Goal: Information Seeking & Learning: Learn about a topic

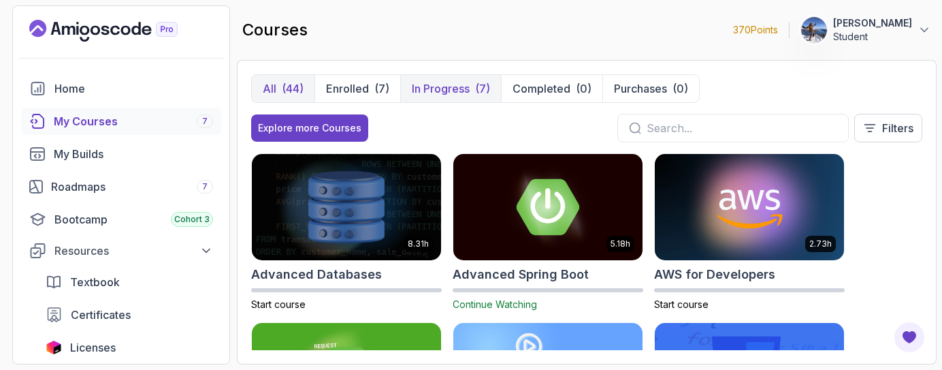
click at [453, 86] on p "In Progress" at bounding box center [441, 88] width 58 height 16
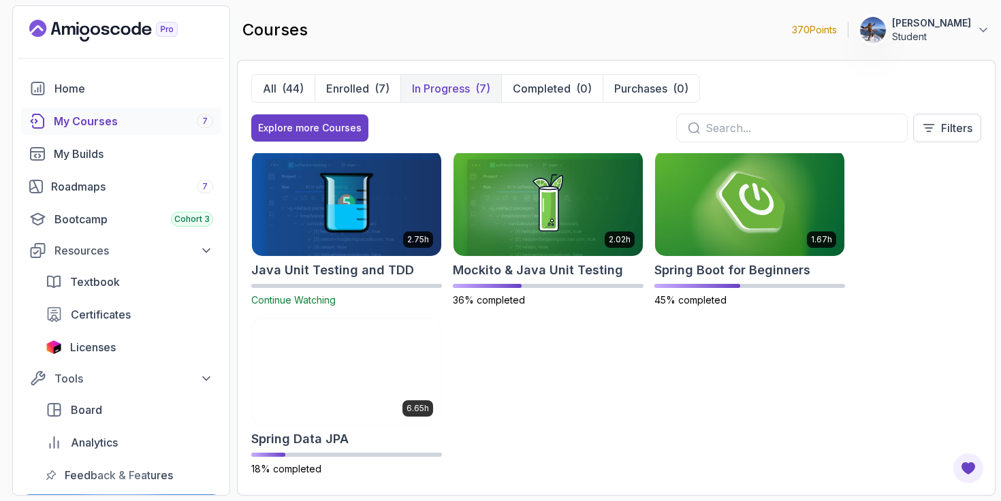
scroll to position [182, 0]
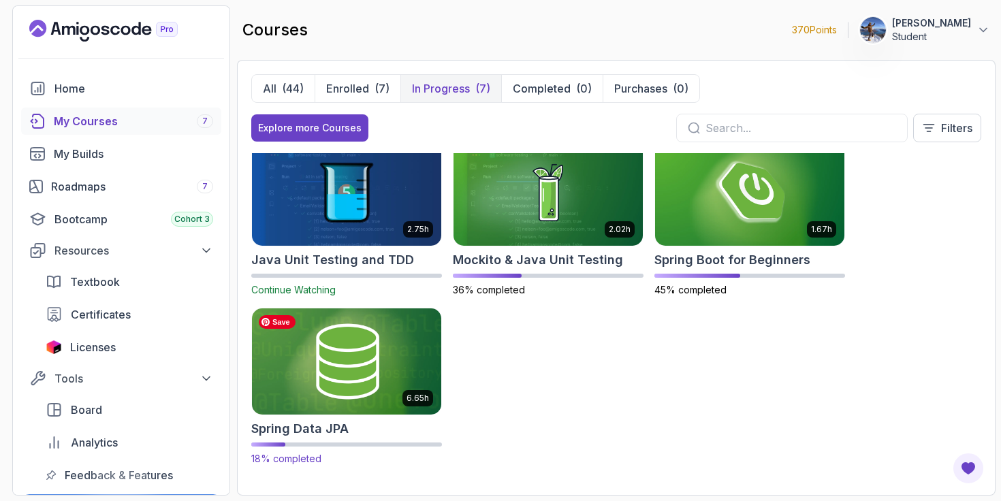
click at [388, 343] on img at bounding box center [346, 361] width 199 height 111
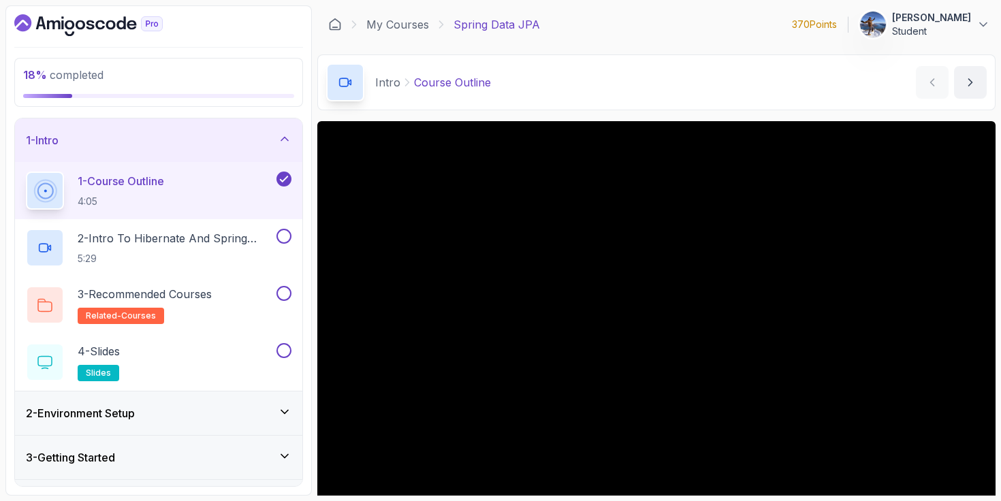
scroll to position [101, 0]
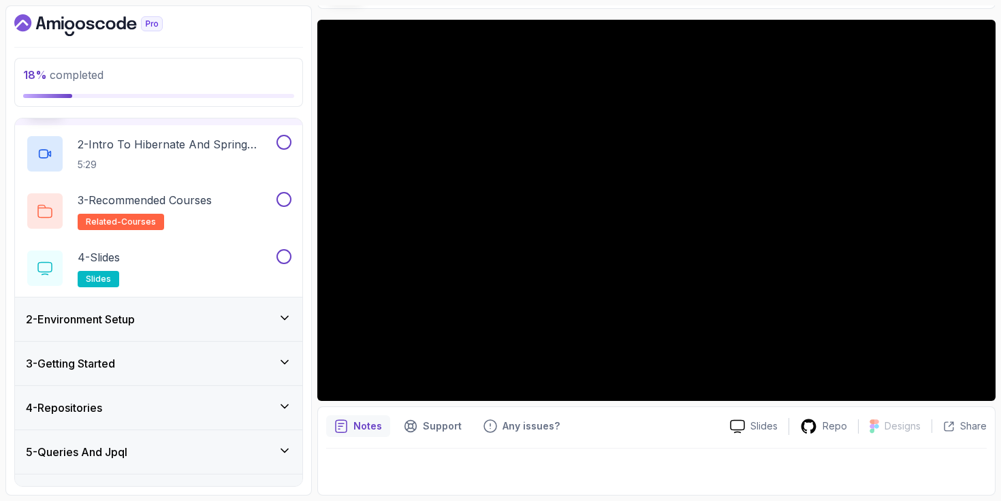
click at [198, 330] on div "2 - Environment Setup" at bounding box center [158, 320] width 287 height 44
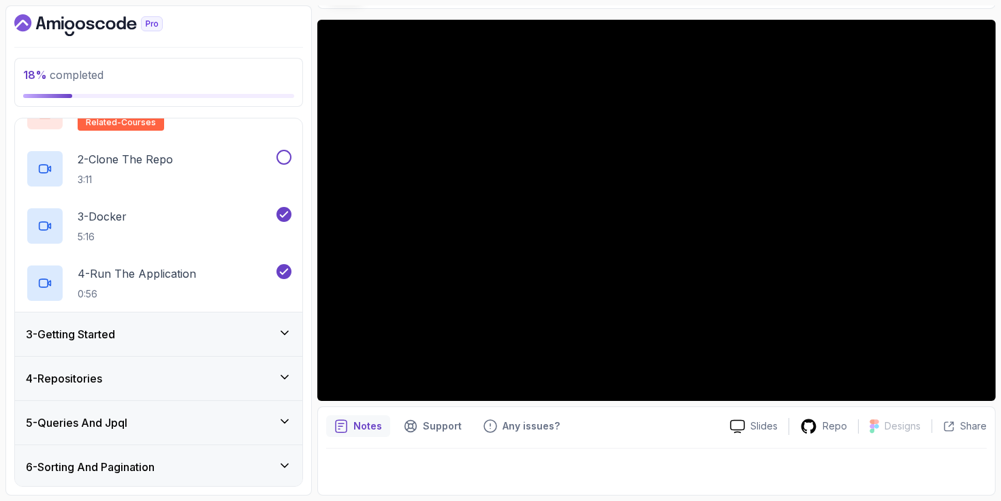
click at [202, 329] on div "3 - Getting Started" at bounding box center [159, 334] width 266 height 16
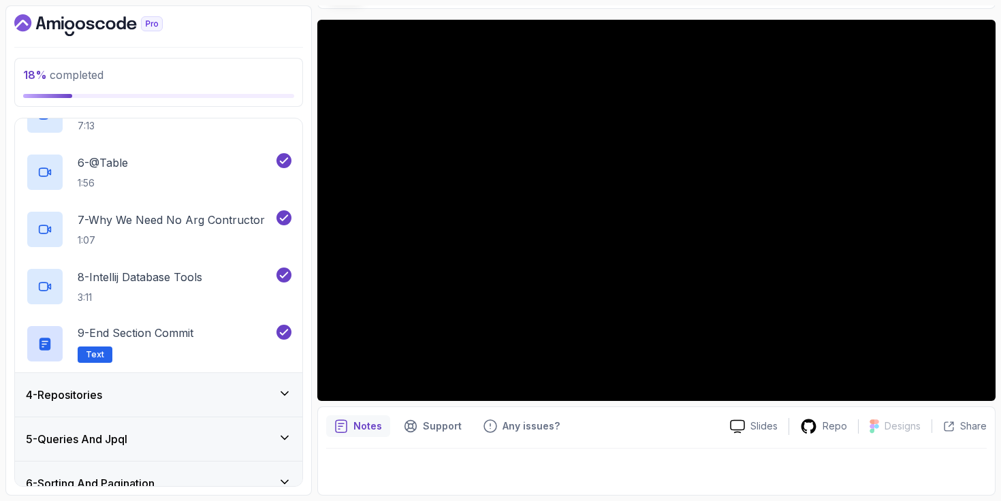
scroll to position [469, 0]
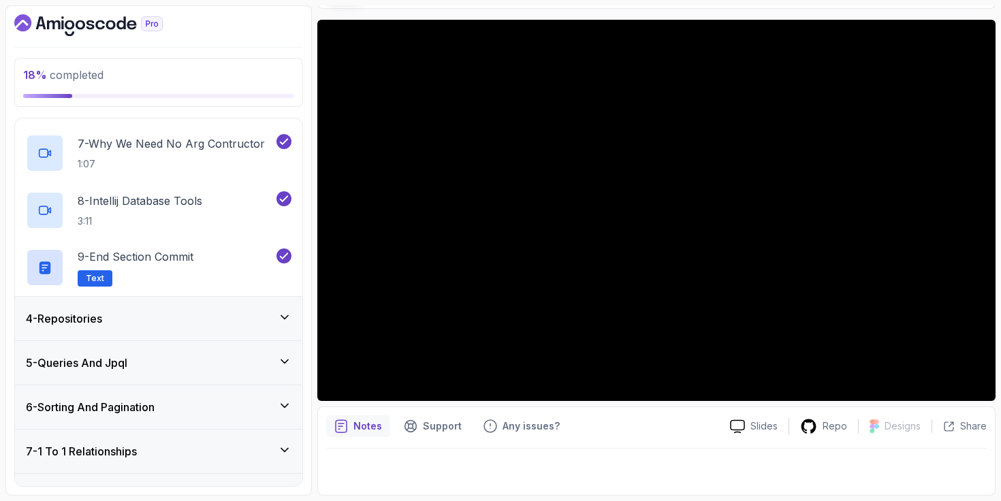
click at [197, 319] on div "4 - Repositories" at bounding box center [159, 318] width 266 height 16
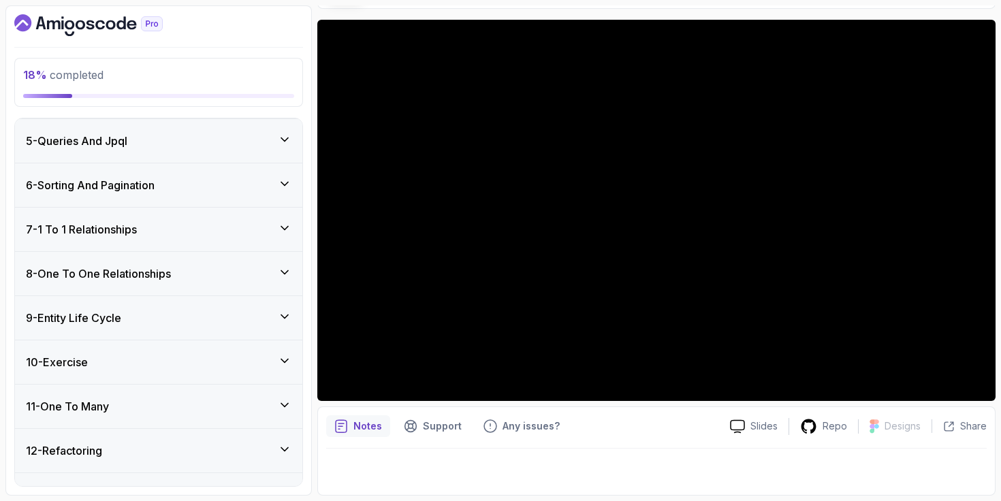
scroll to position [462, 0]
click at [243, 135] on div "5 - Queries And Jpql" at bounding box center [159, 141] width 266 height 16
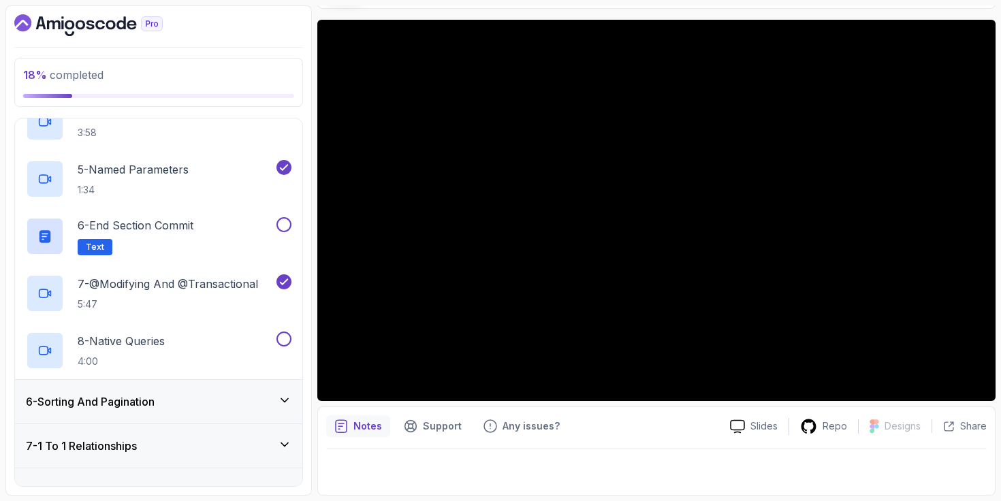
scroll to position [539, 0]
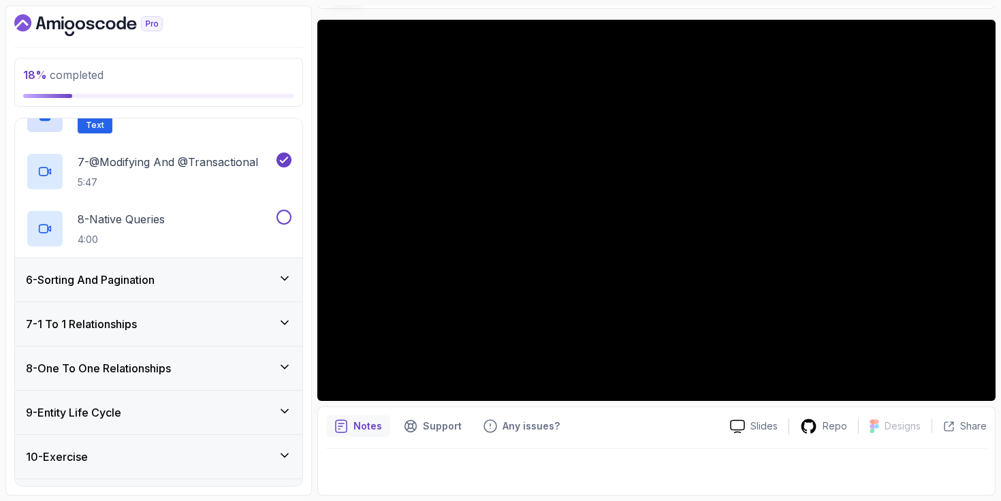
click at [232, 287] on div "6 - Sorting And Pagination" at bounding box center [159, 280] width 266 height 16
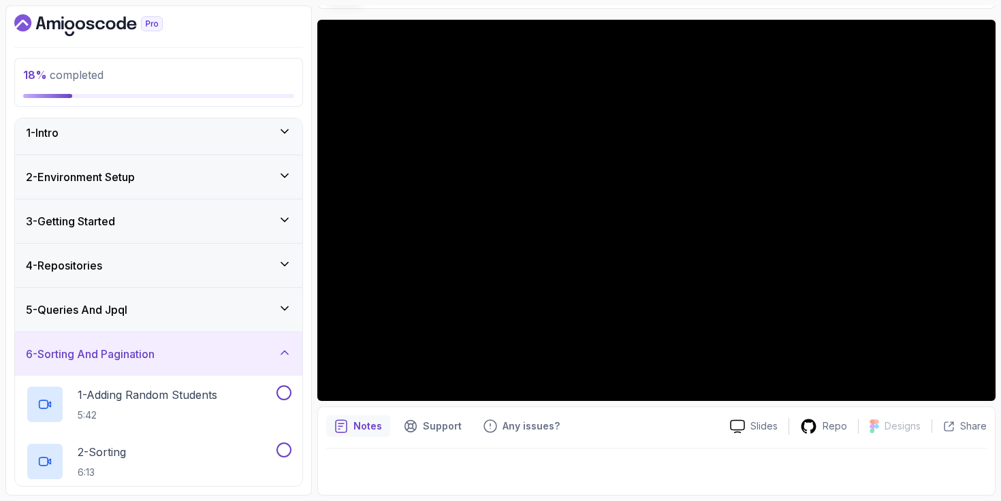
scroll to position [0, 0]
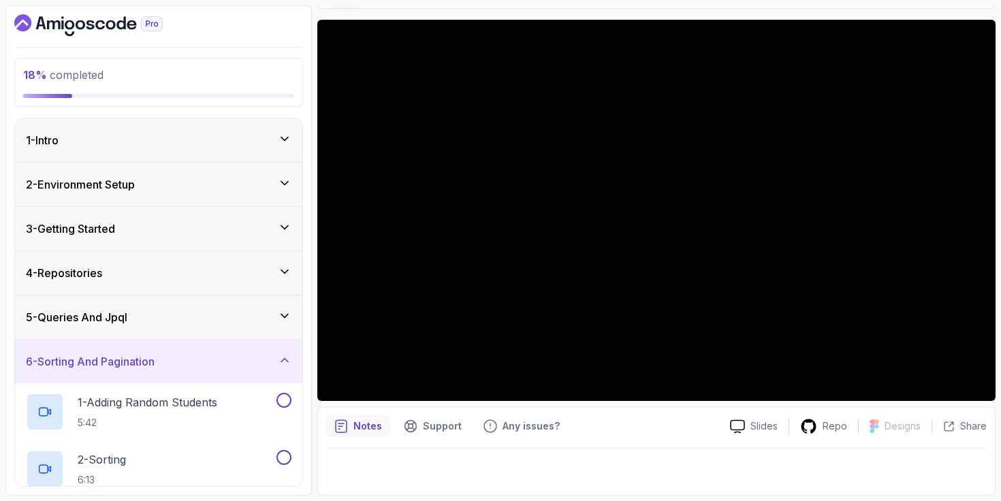
click at [234, 304] on div "5 - Queries And Jpql" at bounding box center [158, 317] width 287 height 44
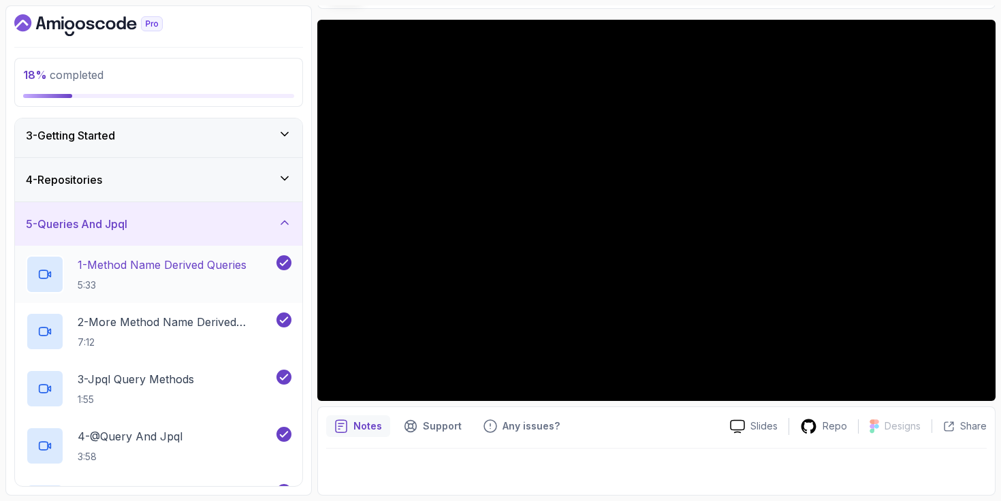
scroll to position [100, 0]
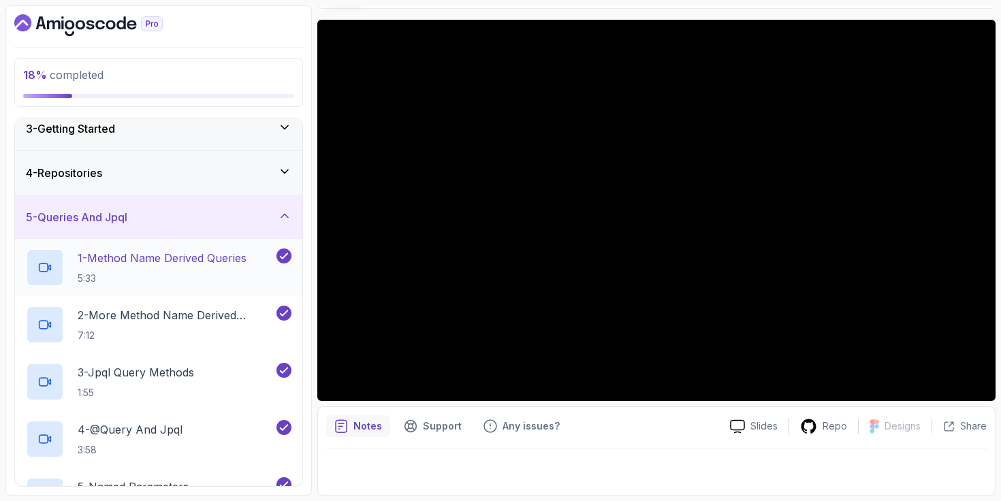
click at [202, 265] on p "1 - Method Name Derived Queries" at bounding box center [162, 258] width 169 height 16
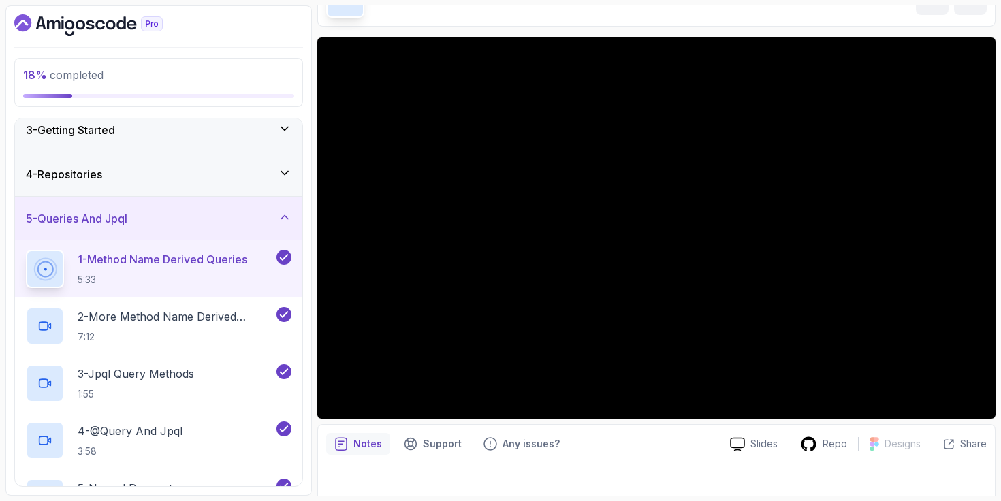
scroll to position [78, 0]
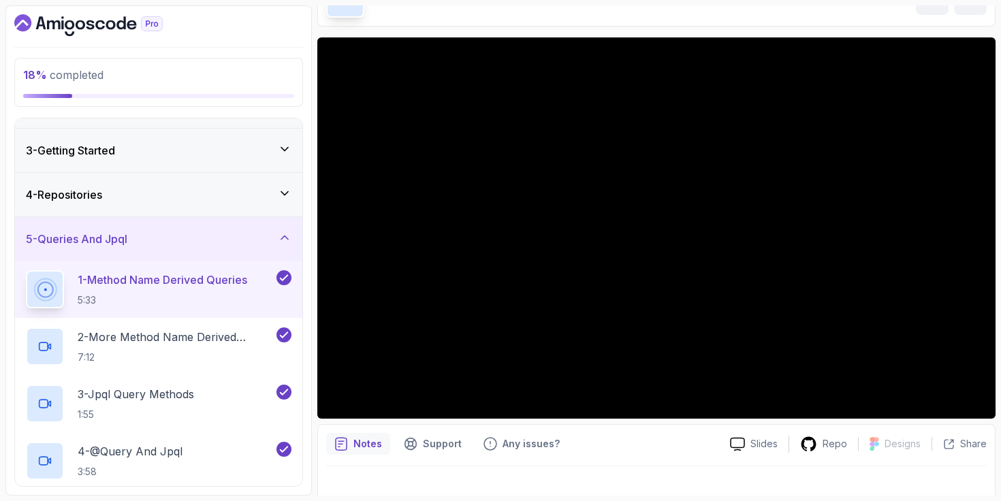
click at [203, 188] on div "4 - Repositories" at bounding box center [159, 195] width 266 height 16
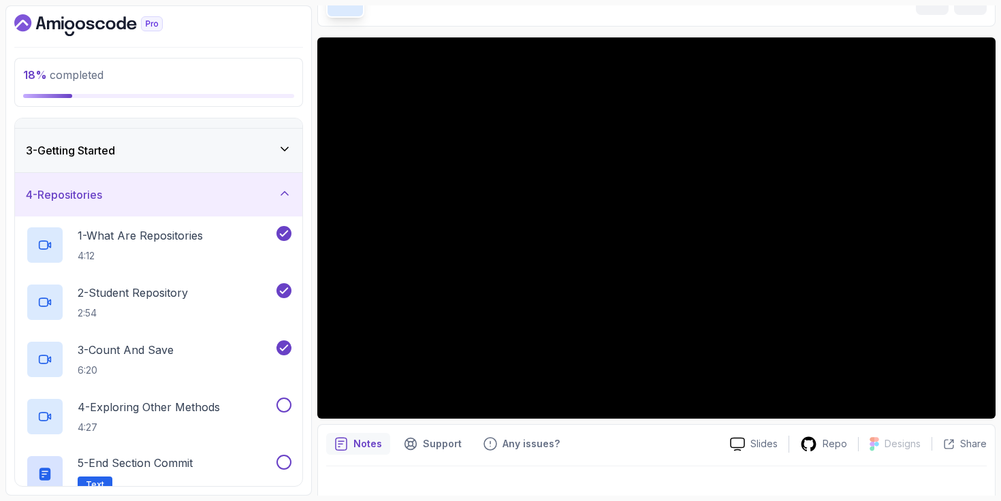
scroll to position [203, 0]
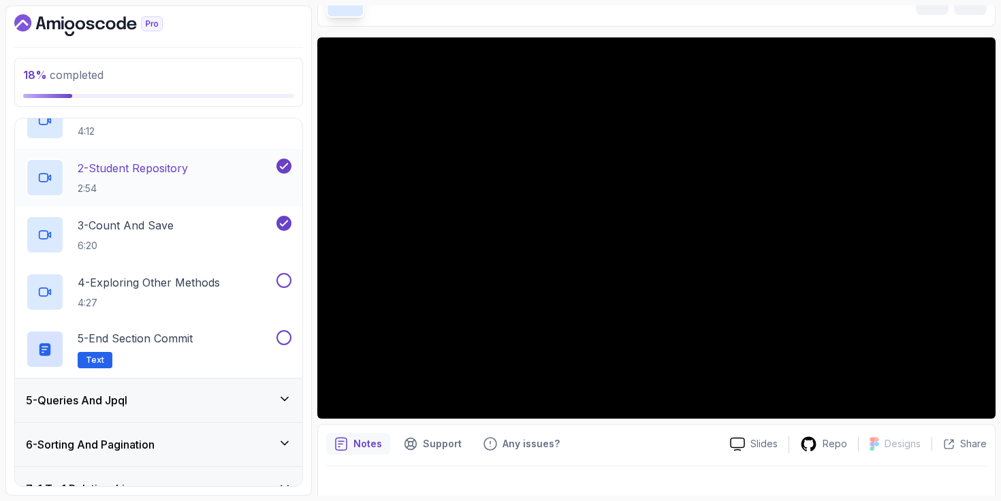
click at [194, 173] on div "2 - Student Repository 2:54" at bounding box center [150, 178] width 248 height 38
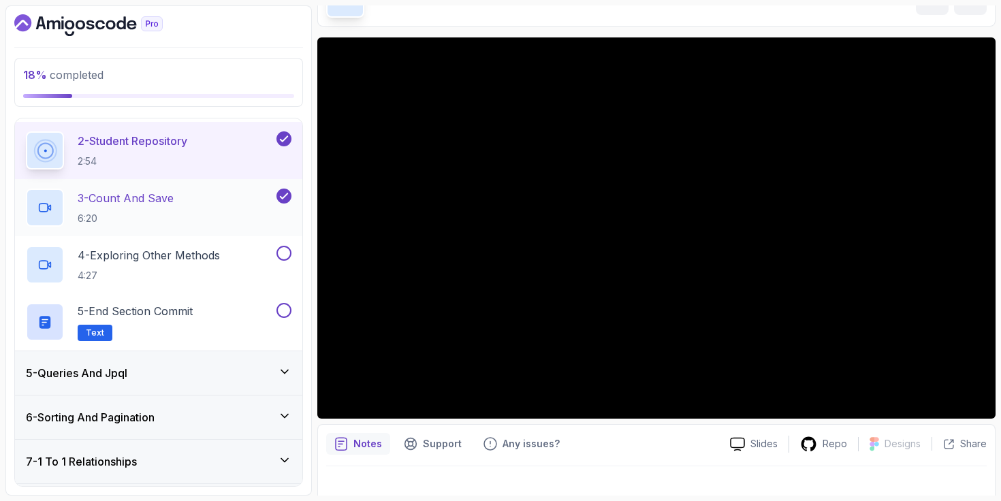
scroll to position [847, 0]
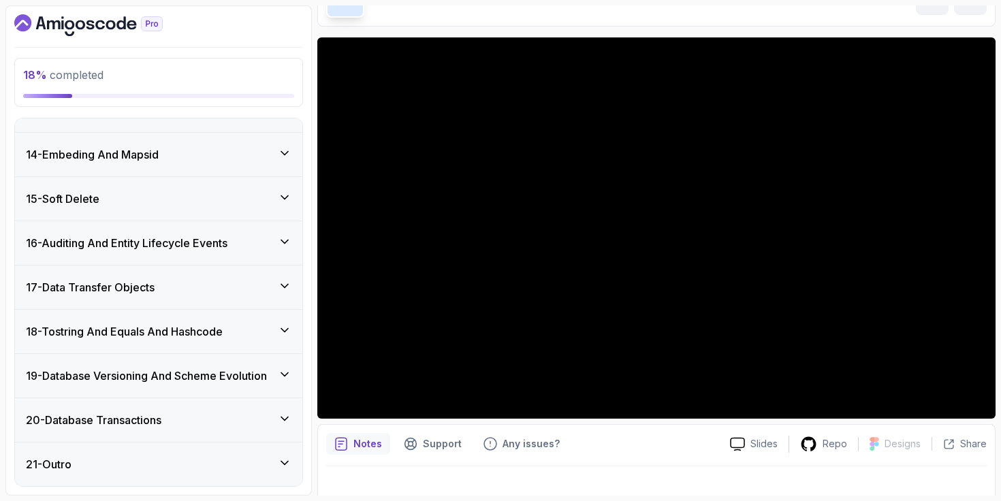
click at [181, 369] on div "20 - Database Transactions" at bounding box center [158, 420] width 287 height 44
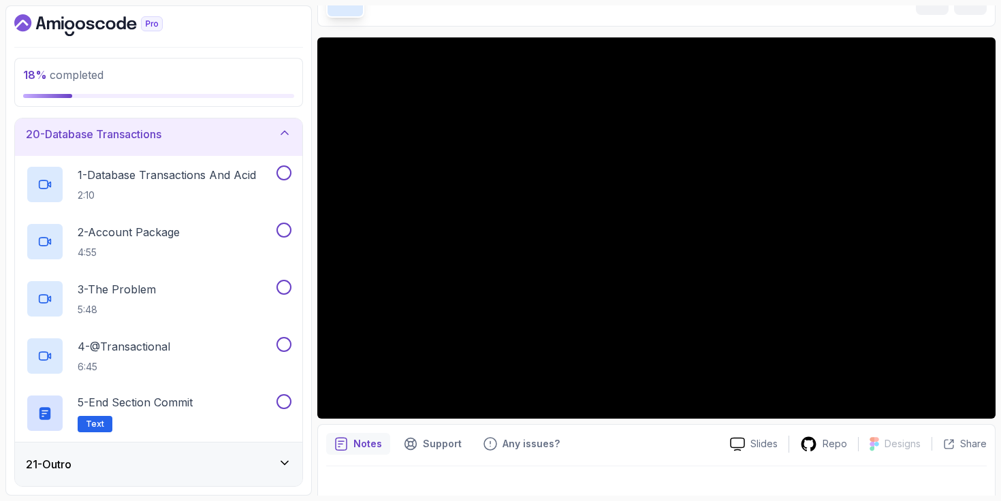
scroll to position [0, 0]
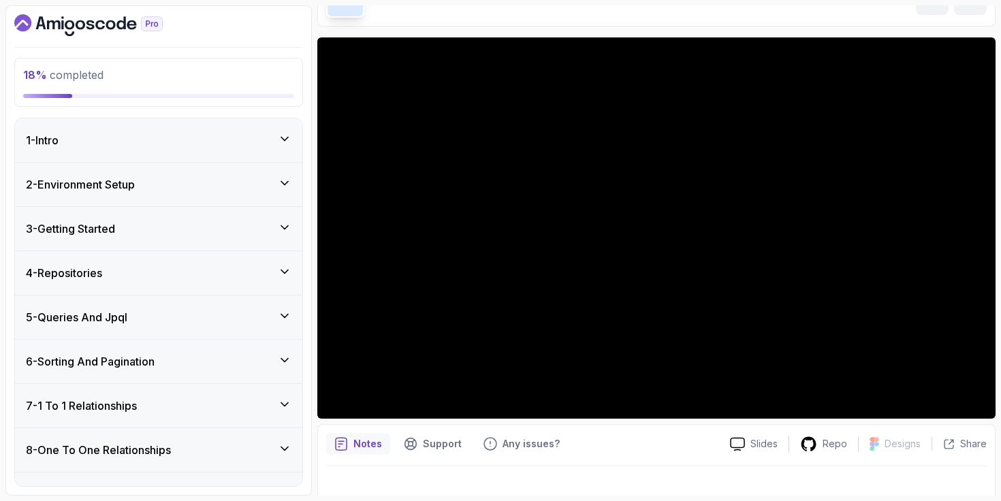
click at [202, 189] on div "2 - Environment Setup" at bounding box center [159, 184] width 266 height 16
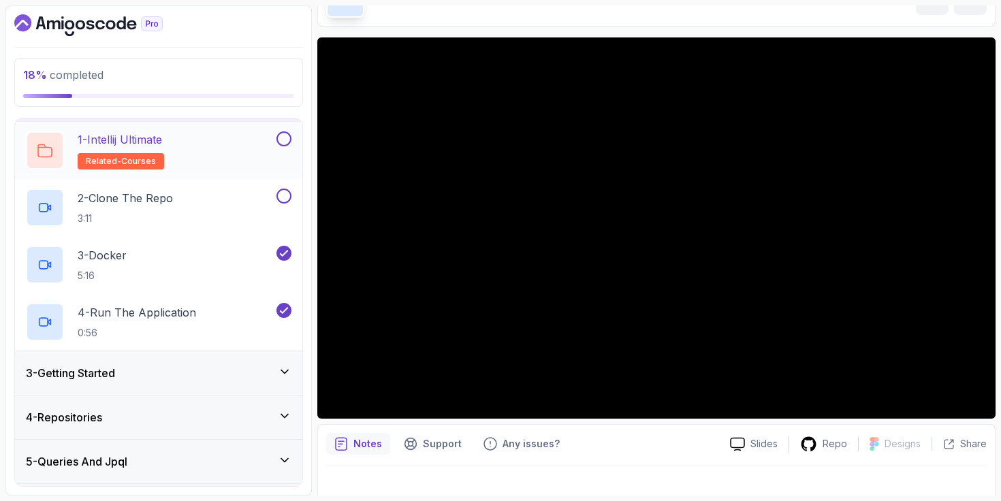
scroll to position [156, 0]
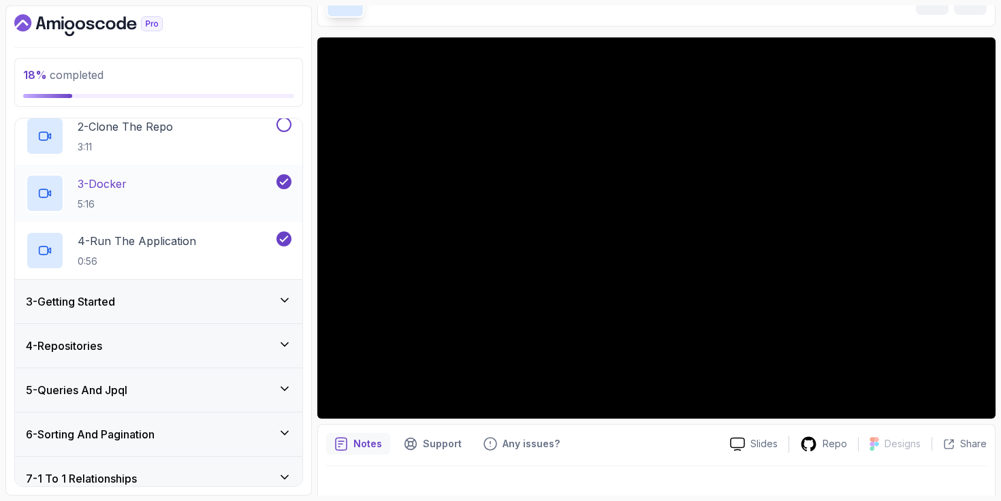
click at [204, 187] on div "3 - Docker 5:16" at bounding box center [150, 193] width 248 height 38
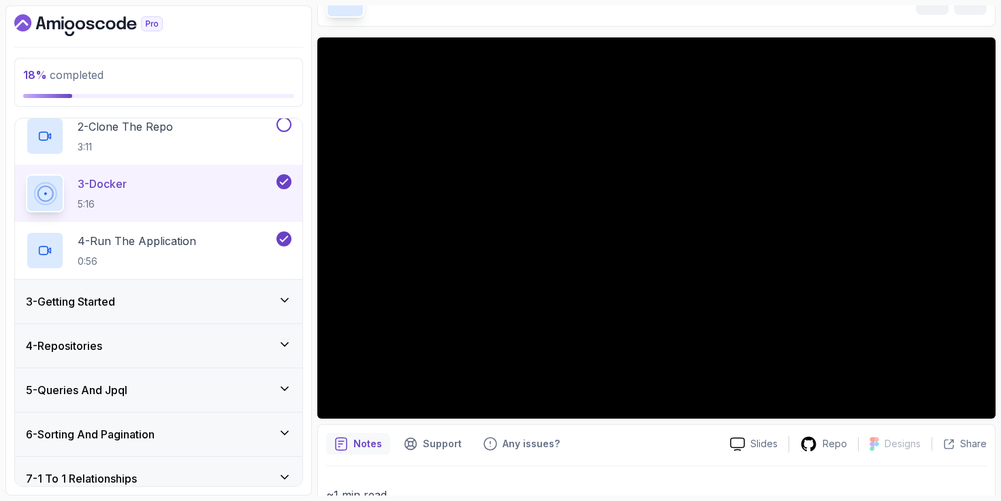
click at [163, 297] on div "3 - Getting Started" at bounding box center [159, 301] width 266 height 16
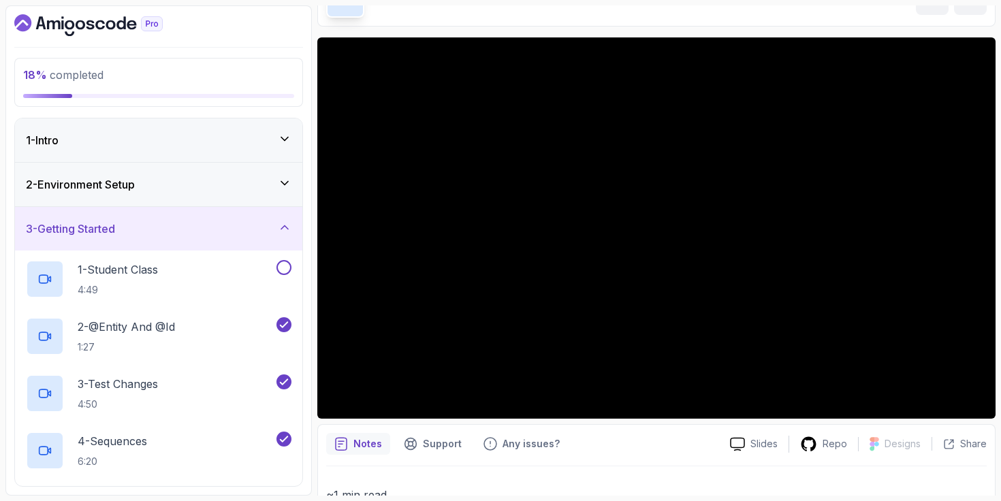
click at [192, 183] on div "2 - Environment Setup" at bounding box center [159, 184] width 266 height 16
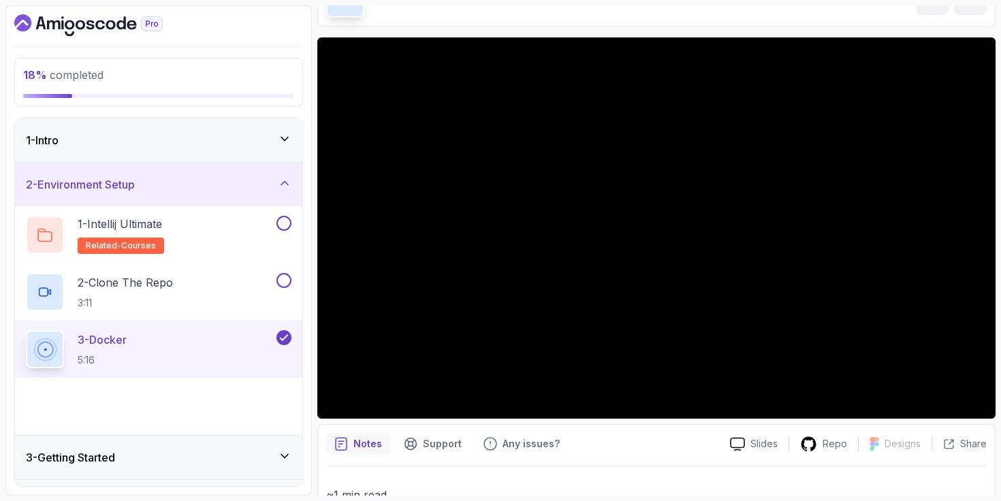
click at [192, 183] on div "2 - Environment Setup" at bounding box center [159, 184] width 266 height 16
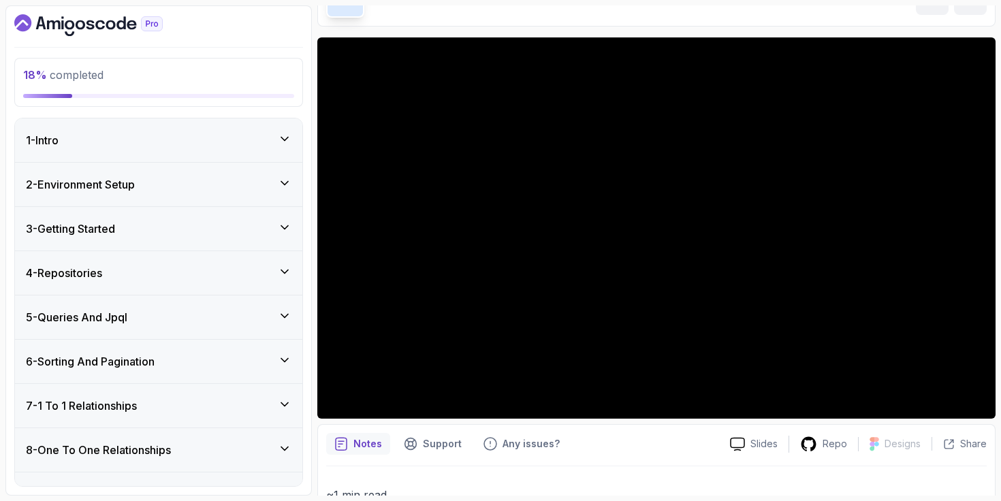
click at [192, 194] on div "2 - Environment Setup" at bounding box center [158, 185] width 287 height 44
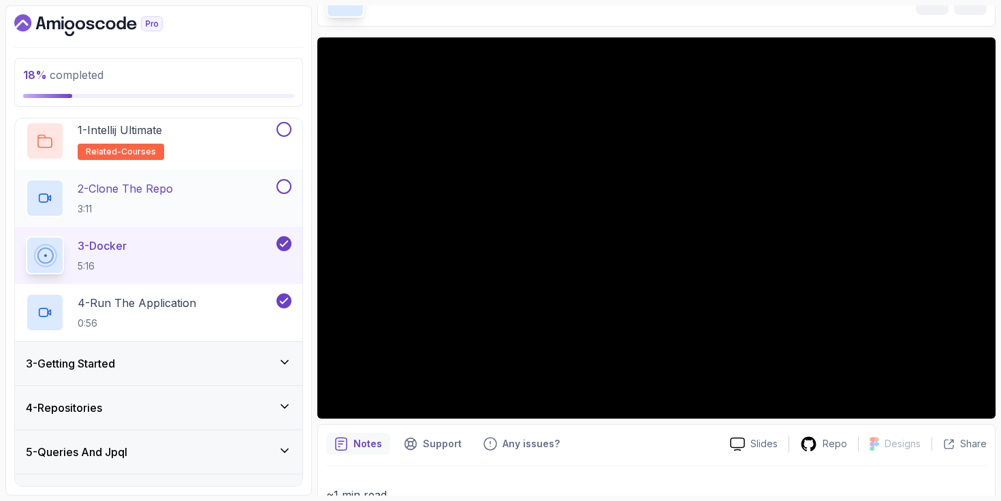
scroll to position [142, 0]
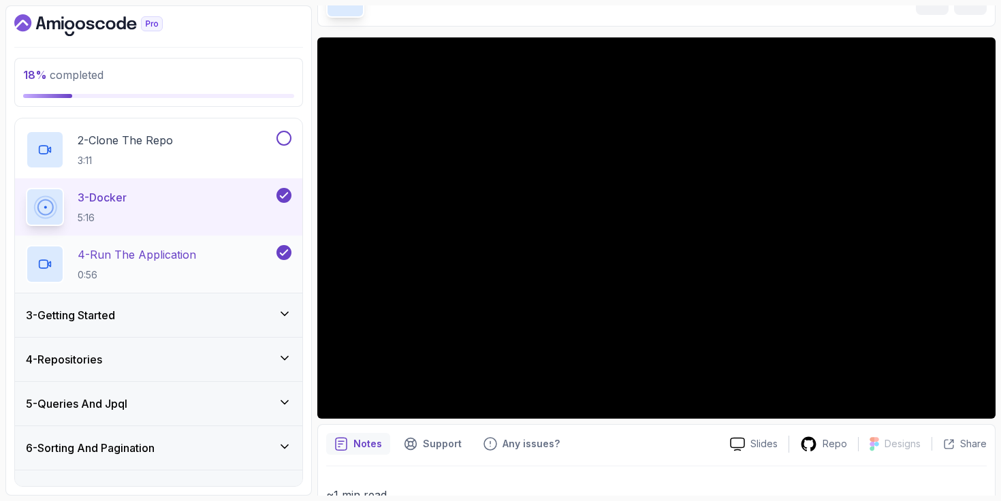
click at [223, 264] on div "4 - Run The Application 0:56" at bounding box center [150, 264] width 248 height 38
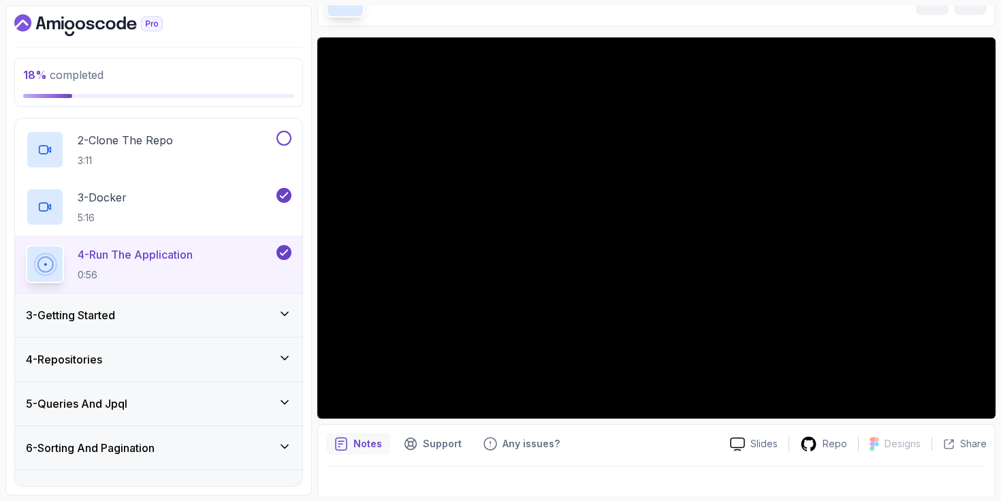
click at [204, 317] on div "3 - Getting Started" at bounding box center [159, 315] width 266 height 16
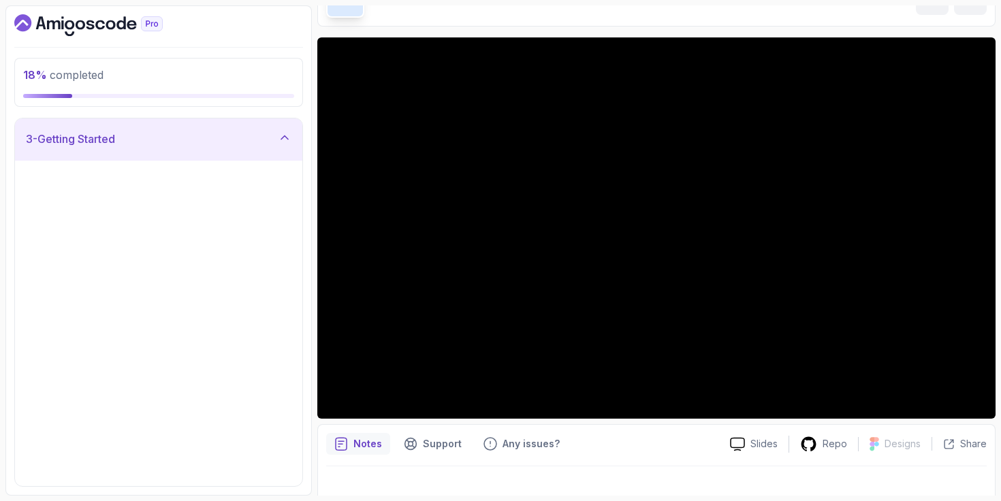
scroll to position [89, 0]
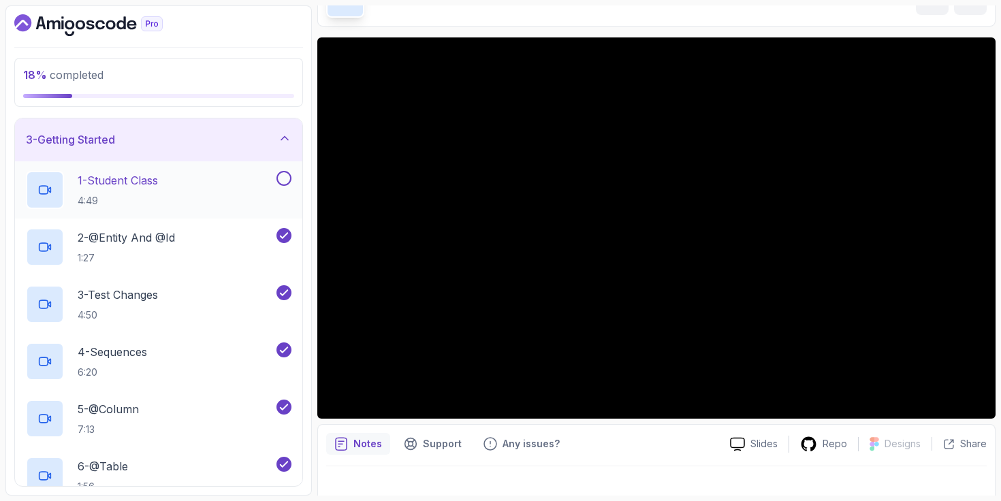
click at [187, 189] on div "1 - Student Class 4:49" at bounding box center [150, 190] width 248 height 38
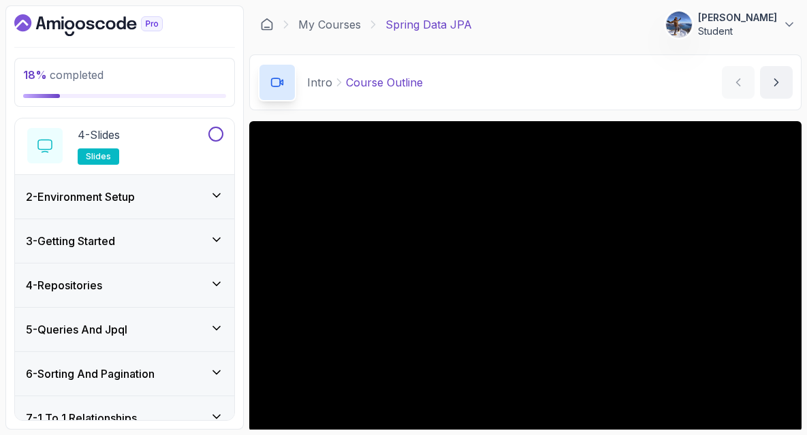
click at [165, 205] on div "2 - Environment Setup" at bounding box center [124, 197] width 219 height 44
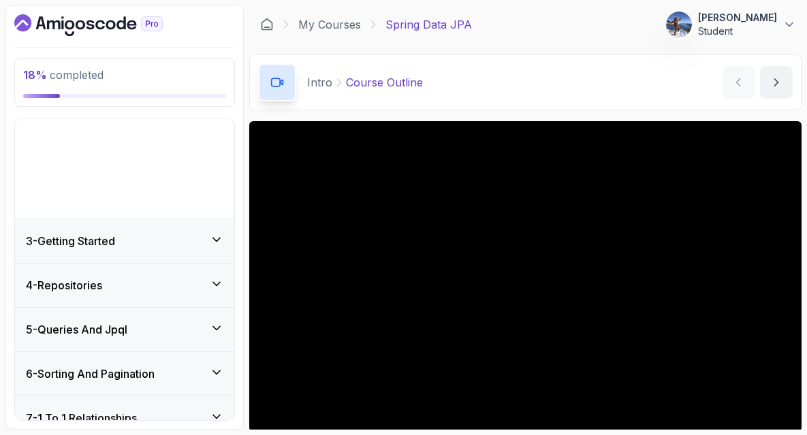
scroll to position [56, 0]
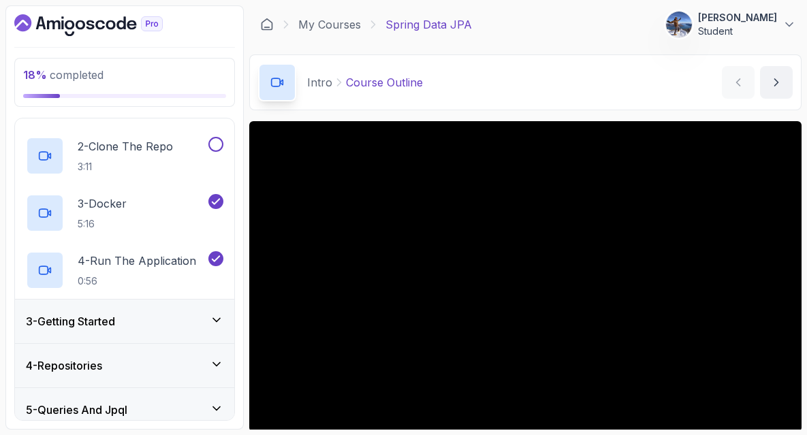
click at [146, 320] on div "3 - Getting Started" at bounding box center [124, 321] width 197 height 16
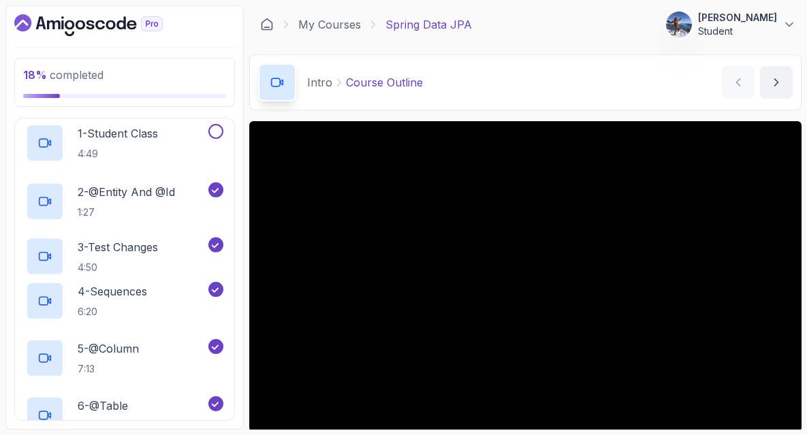
scroll to position [108, 0]
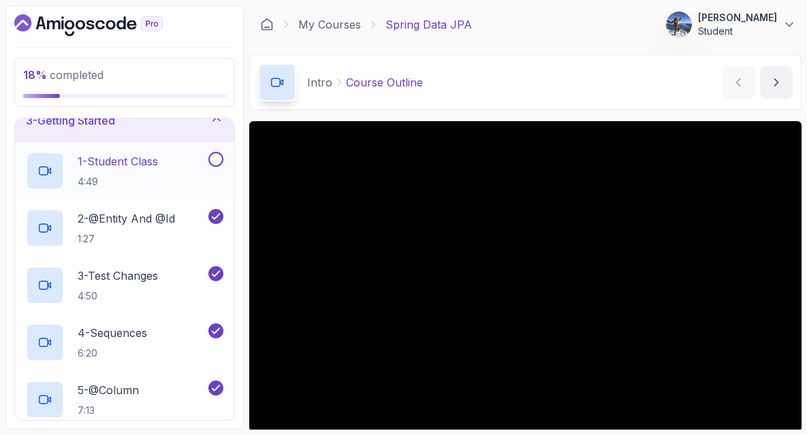
click at [142, 164] on p "1 - Student Class" at bounding box center [118, 161] width 80 height 16
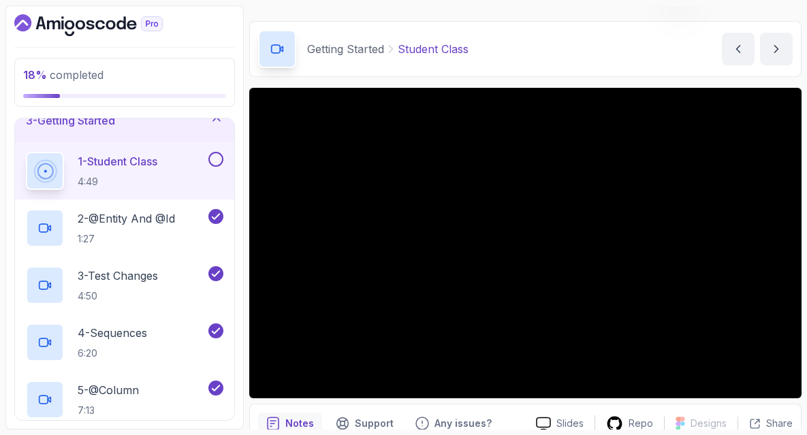
scroll to position [42, 0]
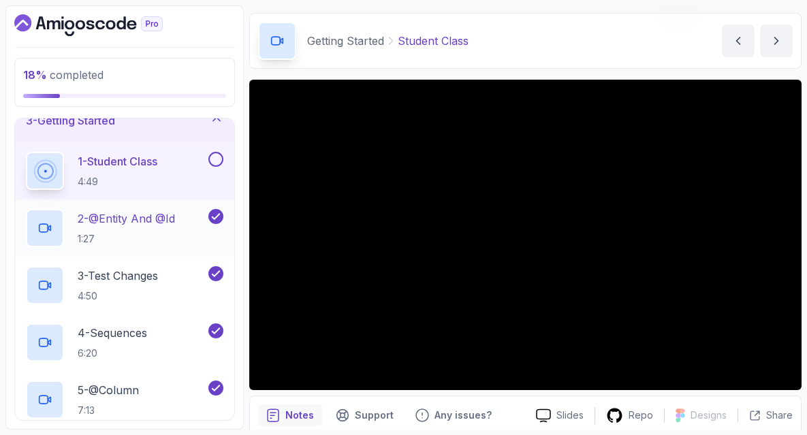
click at [146, 223] on p "2 - @Entity And @Id" at bounding box center [126, 218] width 97 height 16
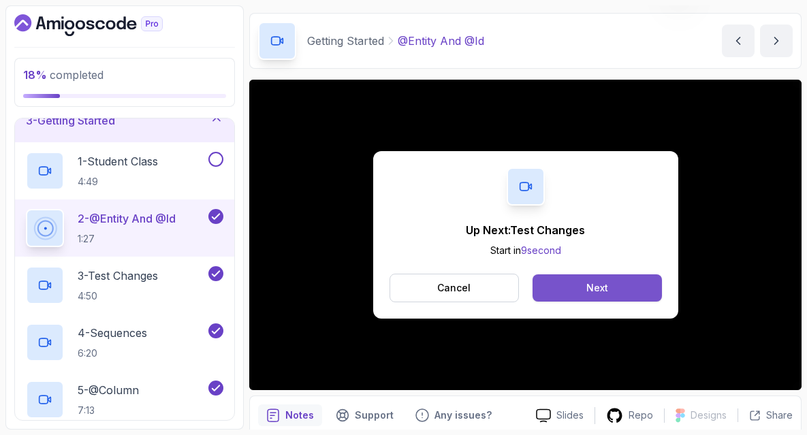
click at [609, 281] on button "Next" at bounding box center [596, 287] width 129 height 27
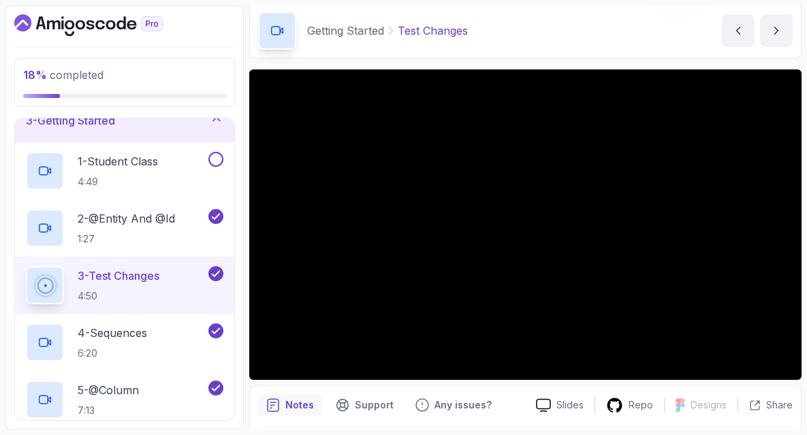
scroll to position [51, 0]
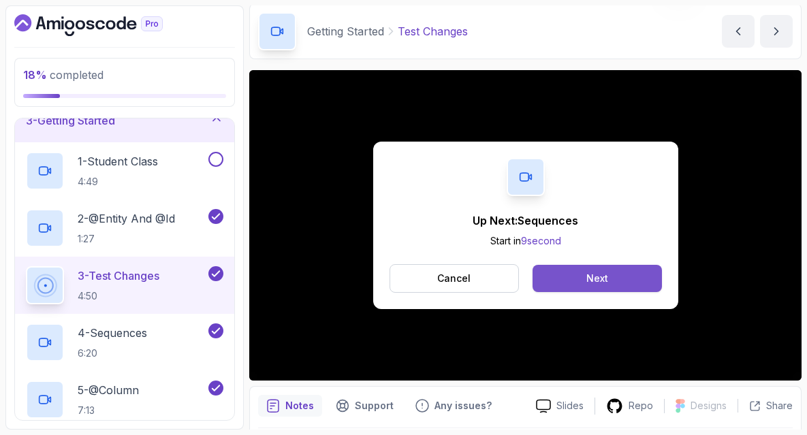
click at [571, 277] on button "Next" at bounding box center [596, 278] width 129 height 27
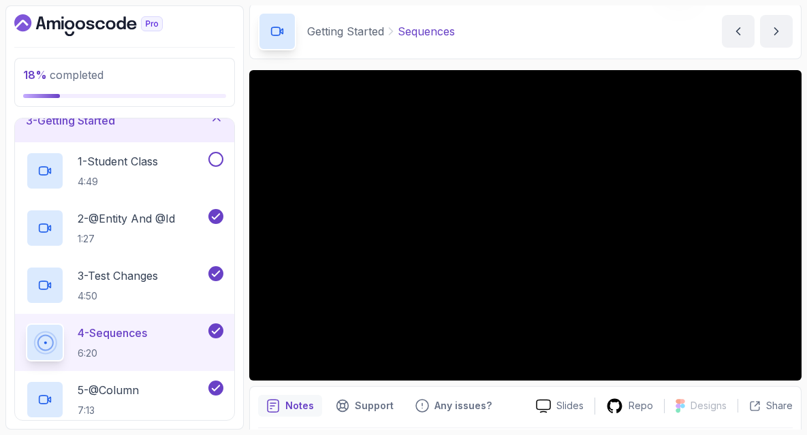
scroll to position [59, 0]
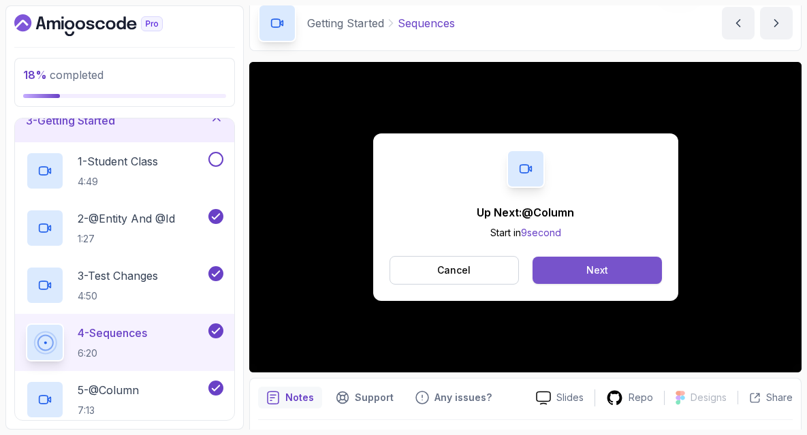
click at [602, 268] on div "Next" at bounding box center [597, 270] width 22 height 14
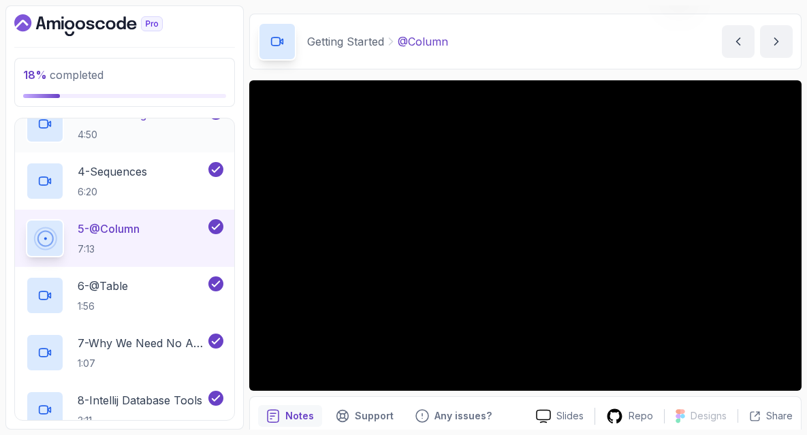
scroll to position [283, 0]
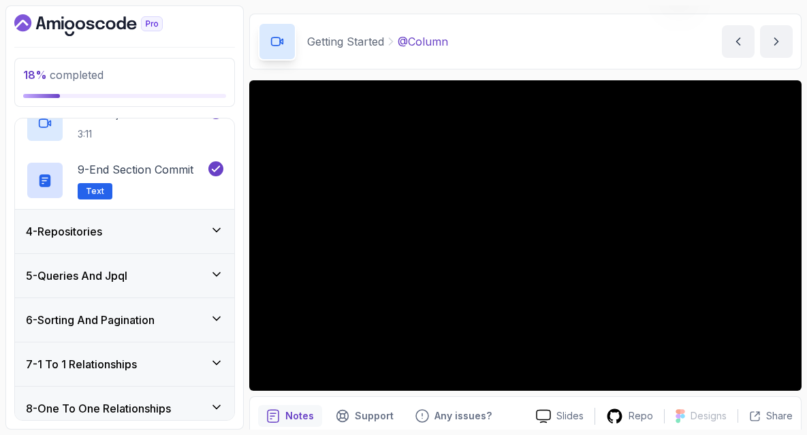
click at [175, 234] on div "4 - Repositories" at bounding box center [124, 231] width 197 height 16
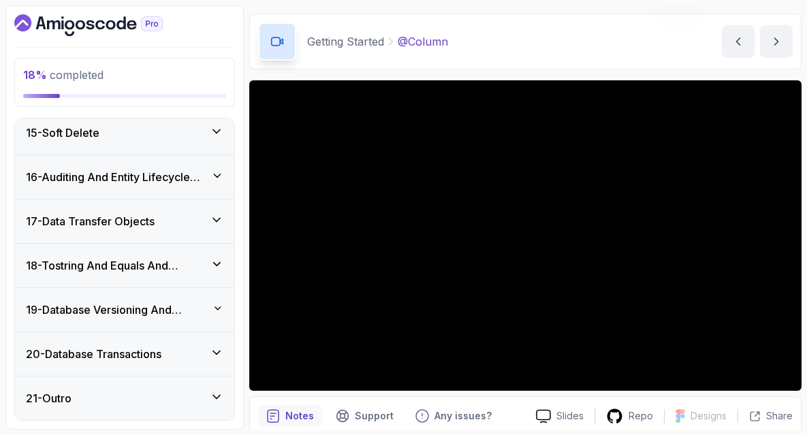
scroll to position [884, 0]
click at [164, 344] on div "20 - Database Transactions" at bounding box center [124, 354] width 219 height 44
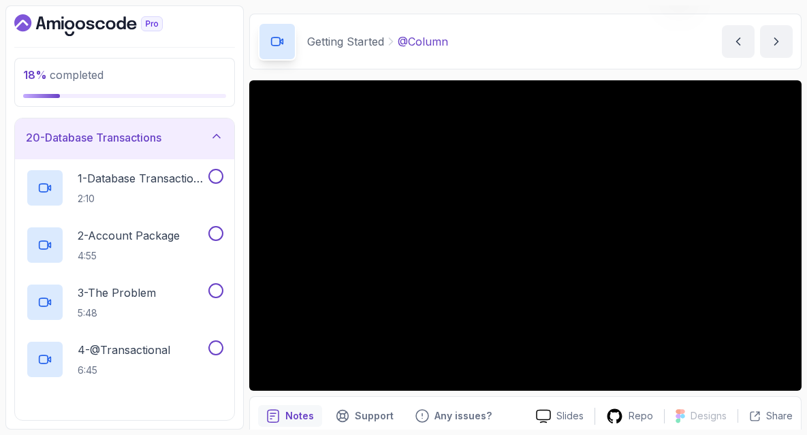
scroll to position [913, 0]
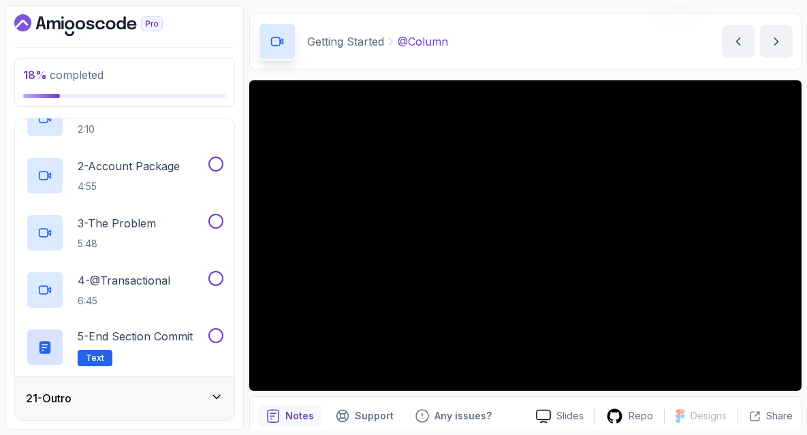
click at [161, 394] on div "21 - Outro" at bounding box center [124, 398] width 197 height 16
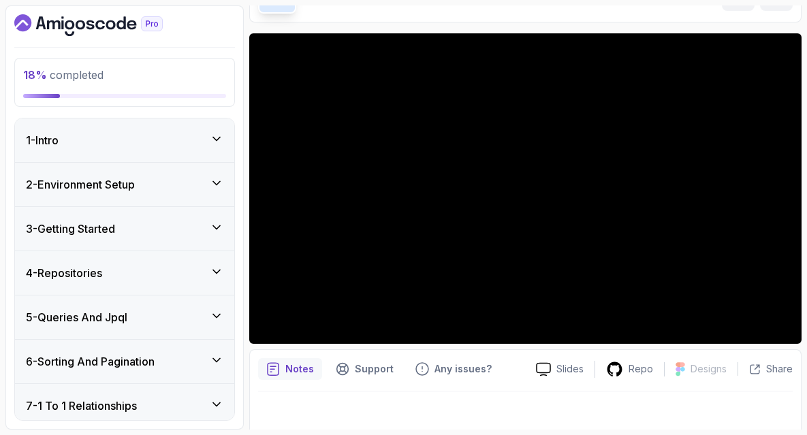
scroll to position [97, 0]
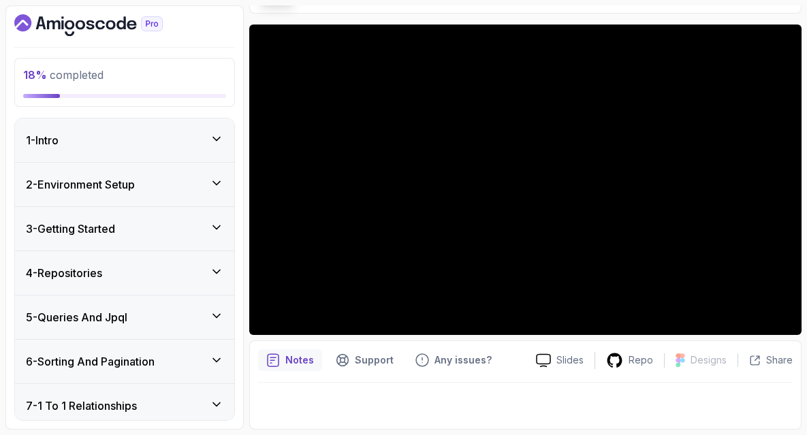
click at [167, 306] on div "5 - Queries And Jpql" at bounding box center [124, 317] width 219 height 44
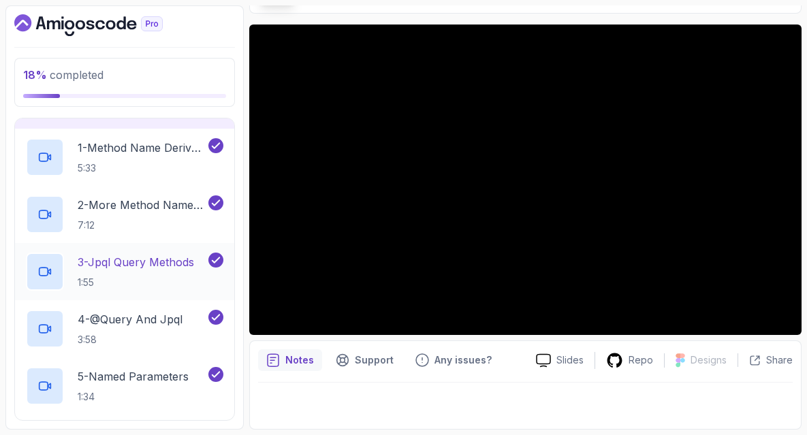
scroll to position [195, 0]
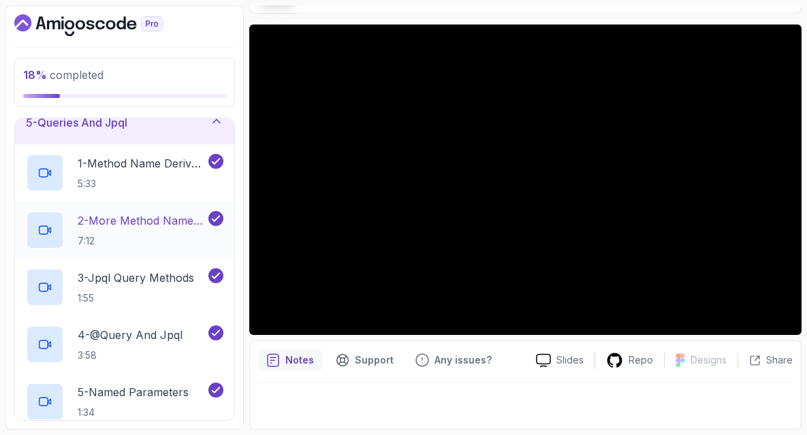
click at [165, 225] on p "2 - More Method Name Derived Queries" at bounding box center [142, 220] width 128 height 16
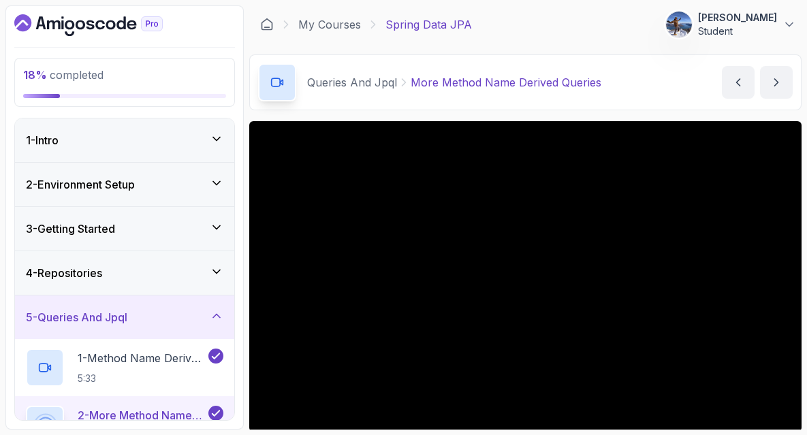
click at [174, 238] on div "3 - Getting Started" at bounding box center [124, 229] width 219 height 44
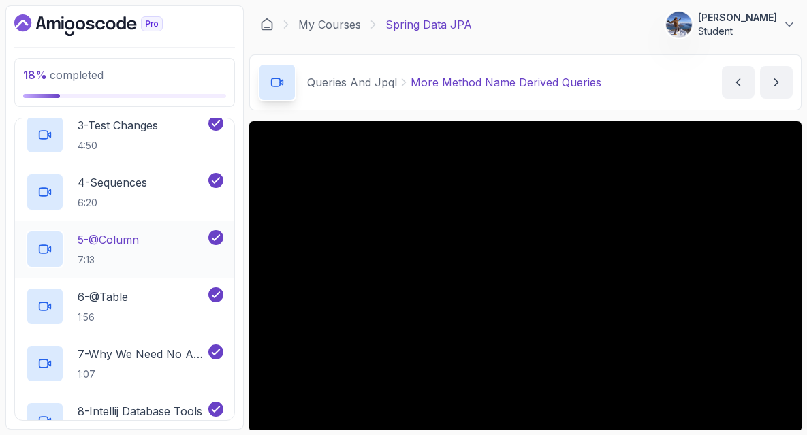
scroll to position [271, 0]
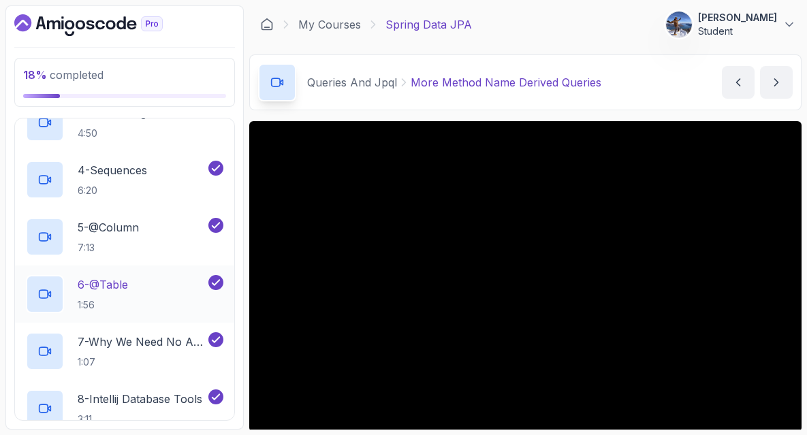
click at [152, 287] on div "6 - @Table 1:56" at bounding box center [116, 294] width 180 height 38
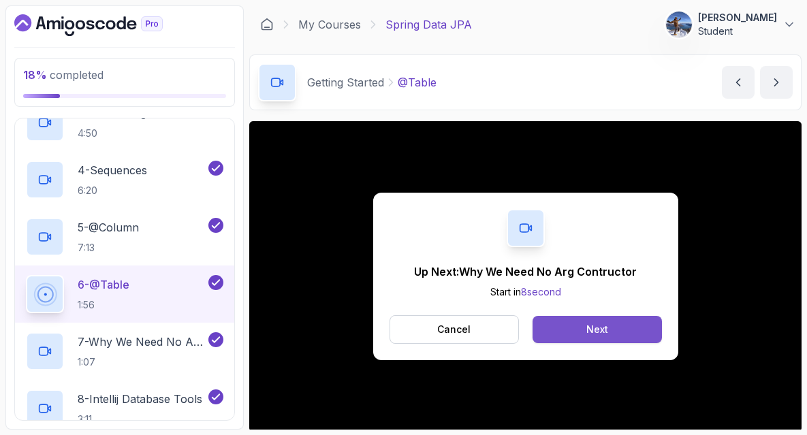
click at [590, 330] on div "Next" at bounding box center [597, 330] width 22 height 14
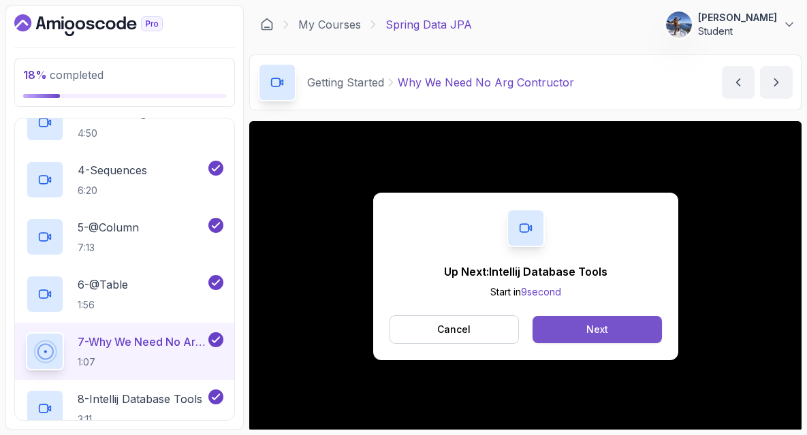
click at [584, 333] on button "Next" at bounding box center [596, 329] width 129 height 27
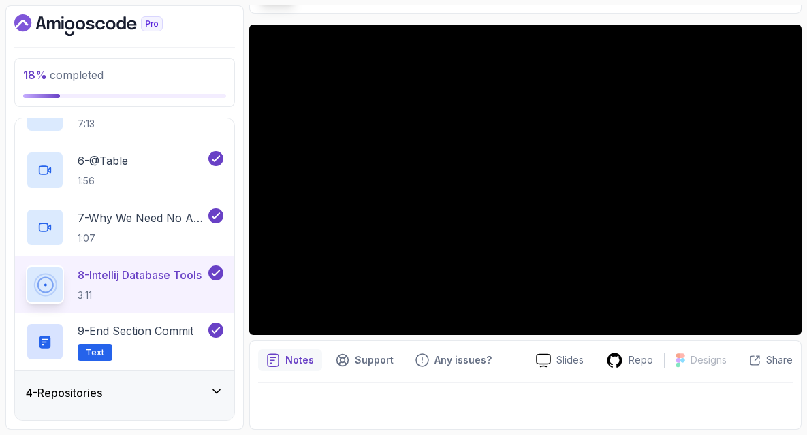
scroll to position [399, 0]
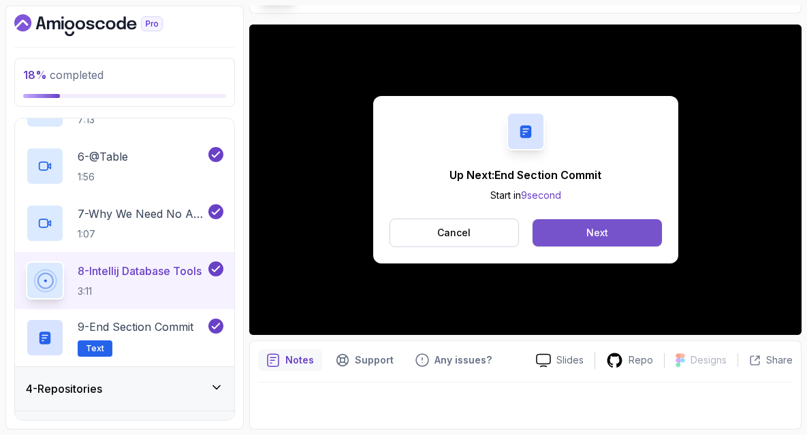
click at [581, 238] on button "Next" at bounding box center [596, 232] width 129 height 27
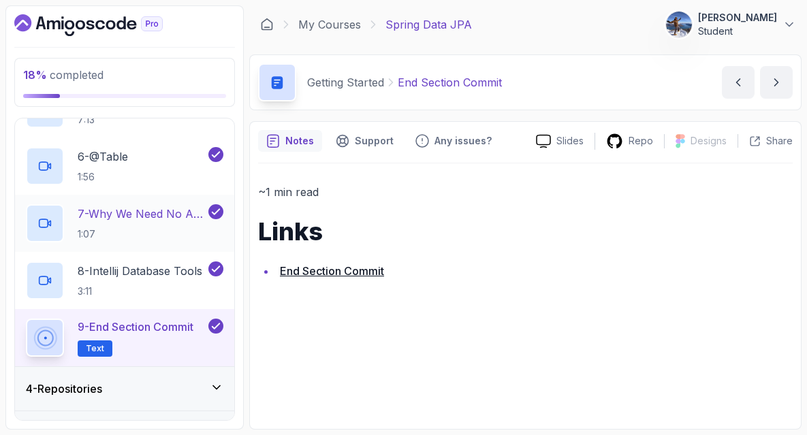
scroll to position [515, 0]
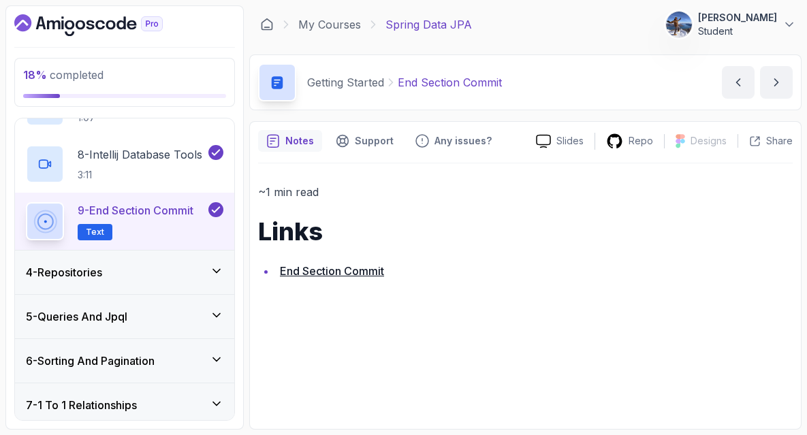
click at [146, 280] on div "4 - Repositories" at bounding box center [124, 272] width 197 height 16
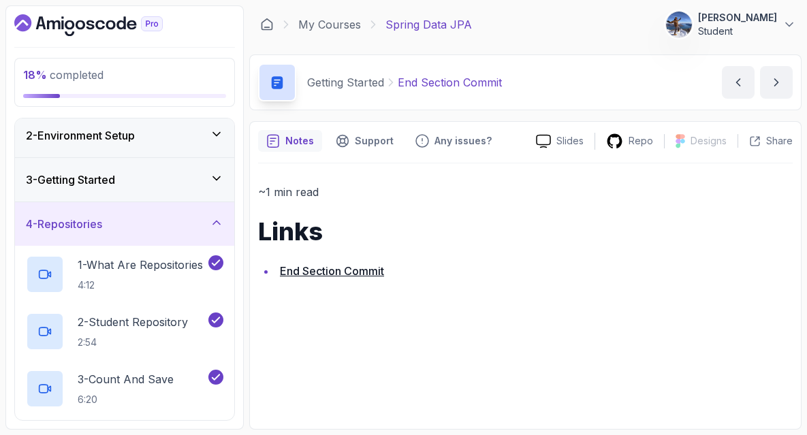
scroll to position [45, 0]
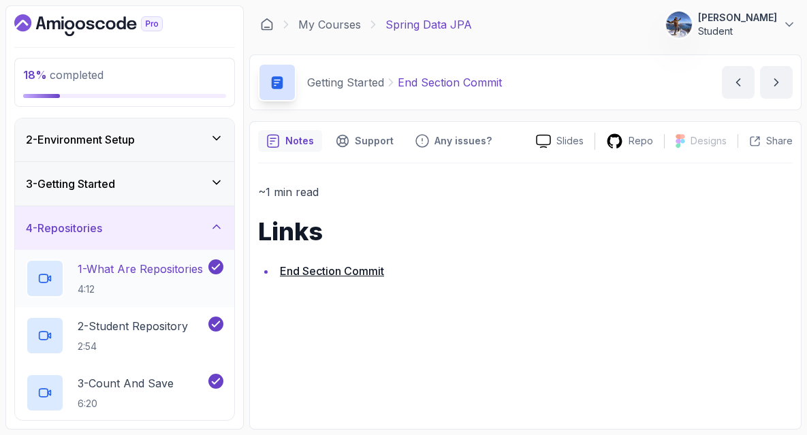
click at [143, 275] on p "1 - What Are Repositories" at bounding box center [140, 269] width 125 height 16
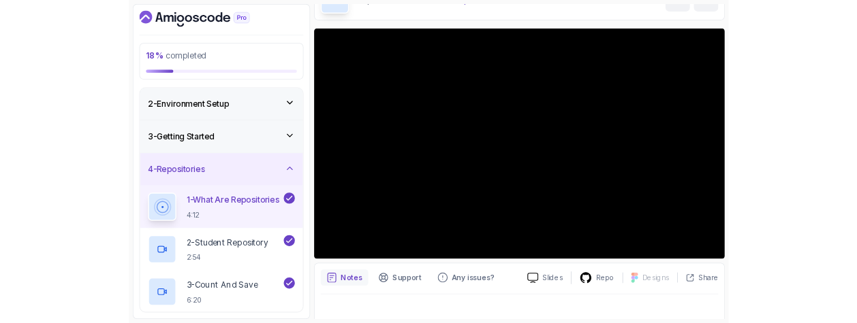
scroll to position [97, 0]
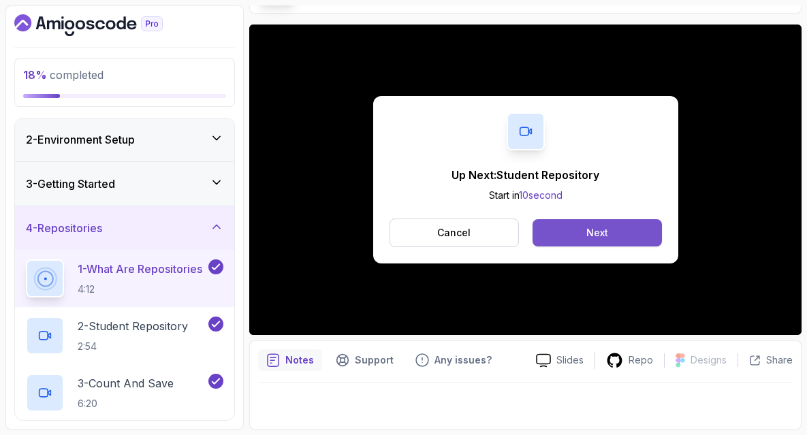
click at [602, 232] on div "Next" at bounding box center [597, 233] width 22 height 14
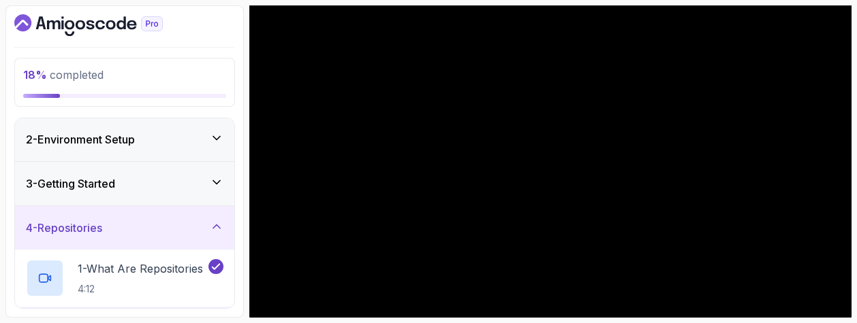
scroll to position [199, 0]
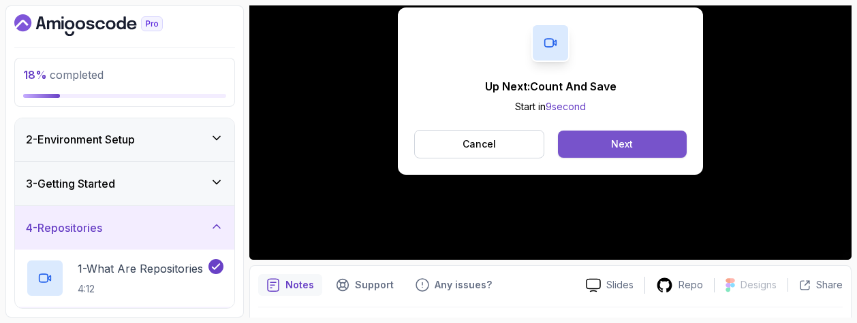
click at [615, 143] on div "Next" at bounding box center [622, 145] width 22 height 14
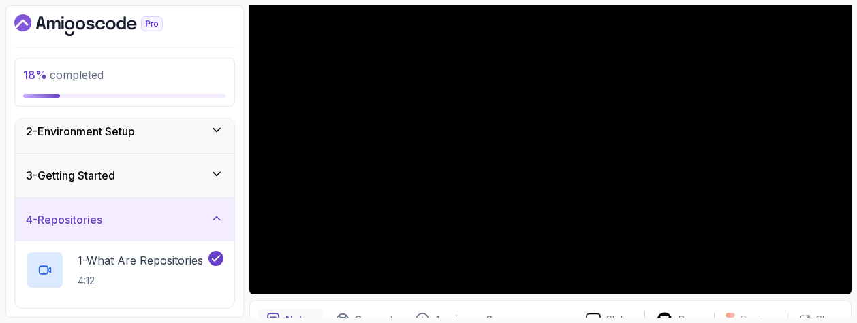
scroll to position [69, 0]
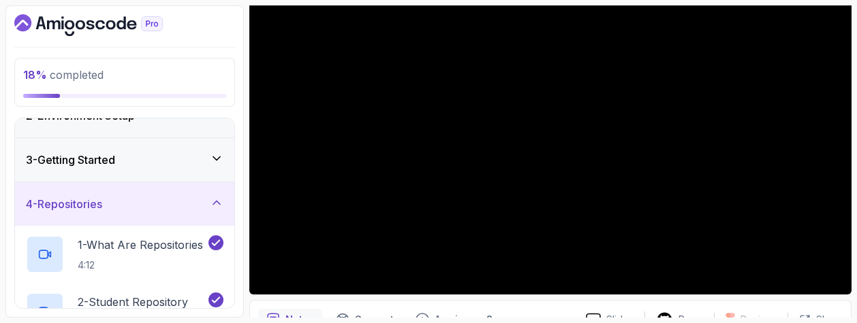
click at [182, 159] on div "3 - Getting Started" at bounding box center [124, 160] width 197 height 16
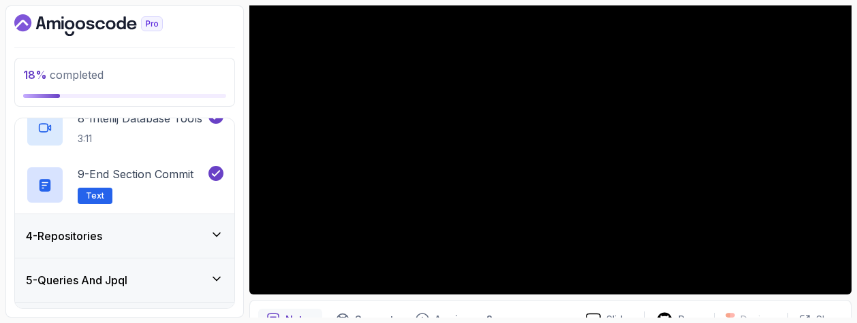
scroll to position [553, 0]
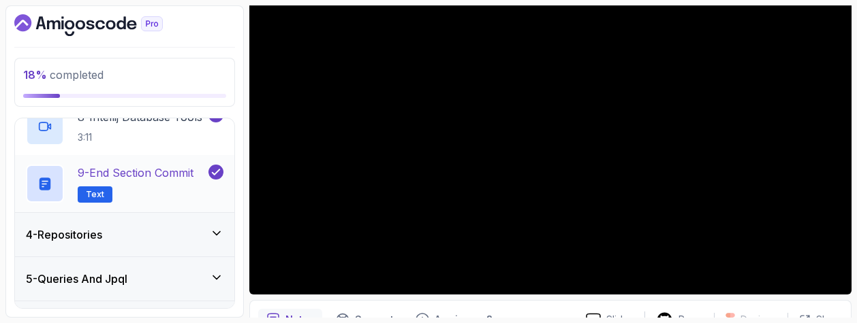
click at [156, 176] on p "9 - End Section Commit" at bounding box center [136, 173] width 116 height 16
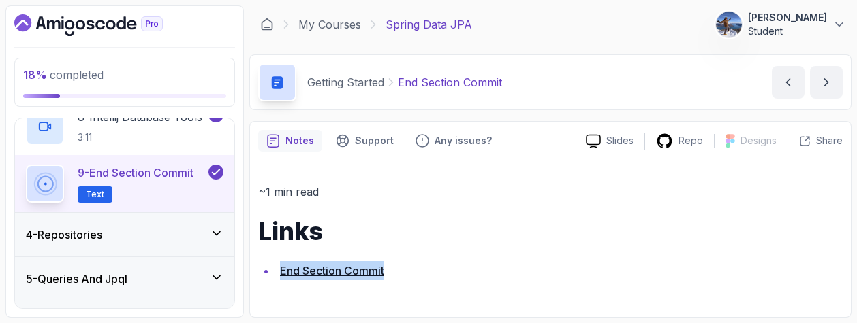
click at [146, 225] on div "4 - Repositories" at bounding box center [124, 235] width 219 height 44
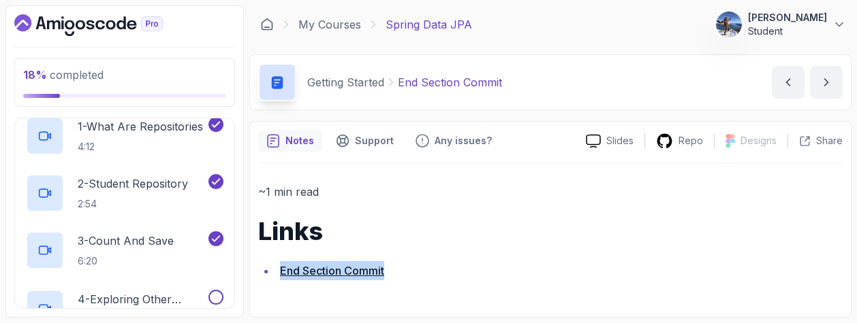
scroll to position [189, 0]
click at [148, 239] on p "3 - Count And Save" at bounding box center [126, 239] width 96 height 16
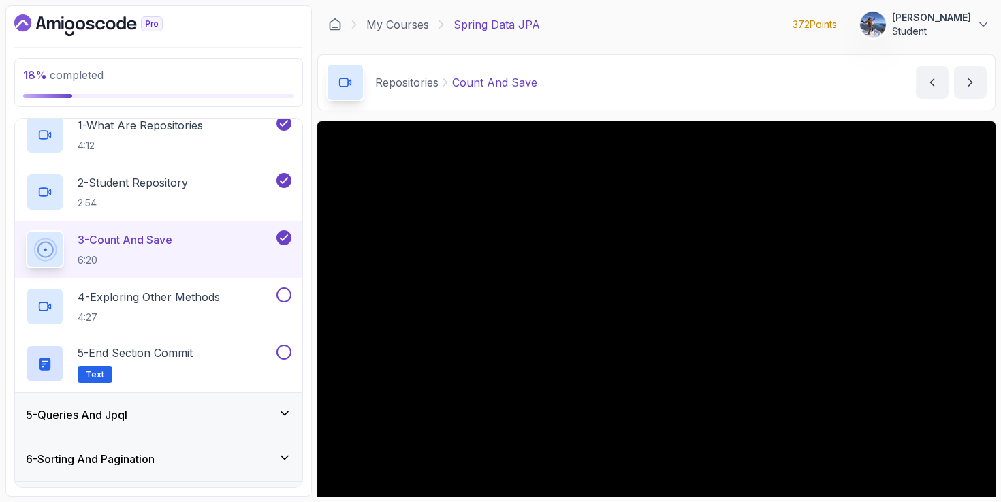
scroll to position [101, 0]
